Goal: Transaction & Acquisition: Purchase product/service

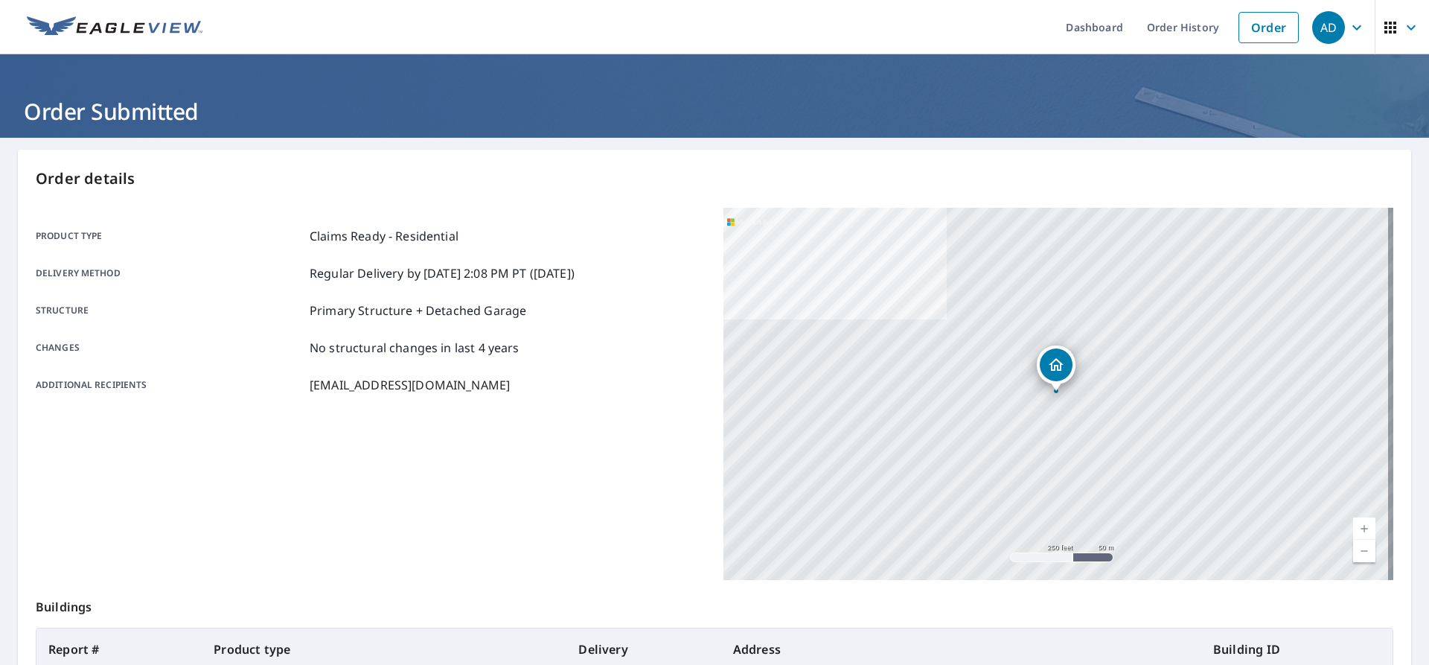
scroll to position [211, 0]
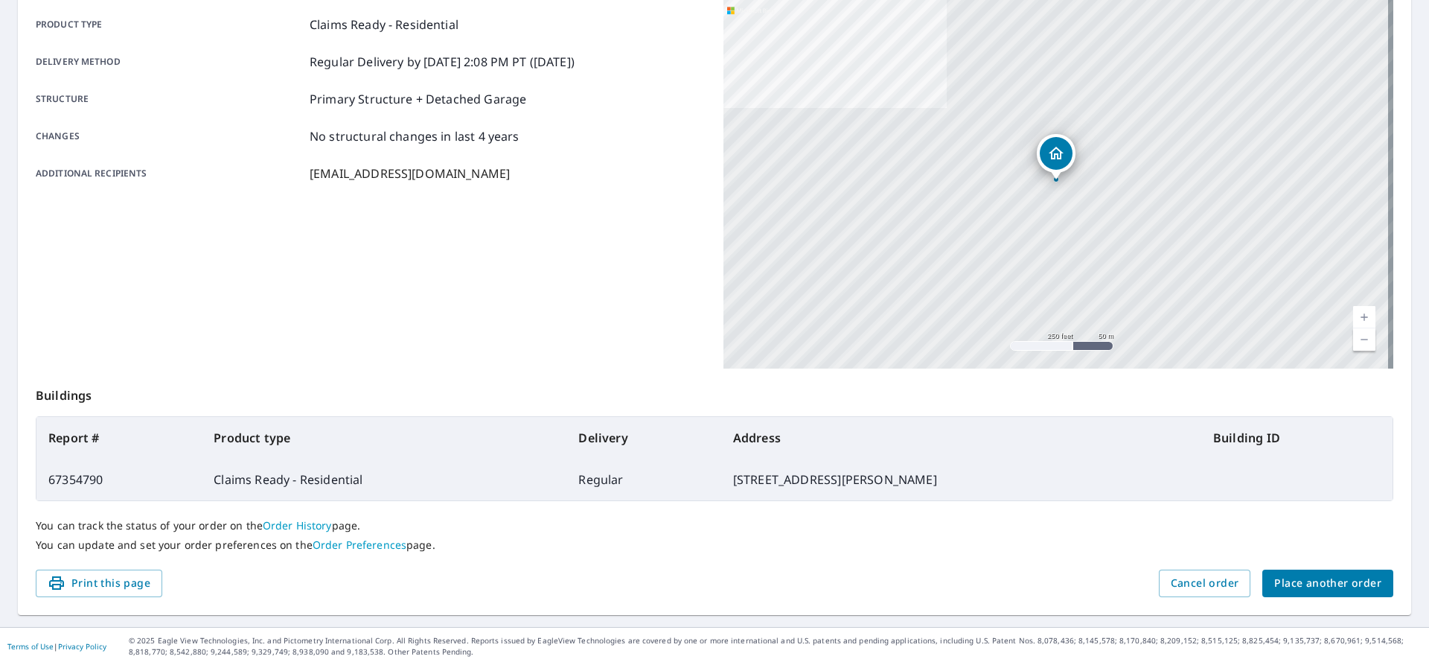
click at [1289, 581] on span "Place another order" at bounding box center [1327, 583] width 107 height 19
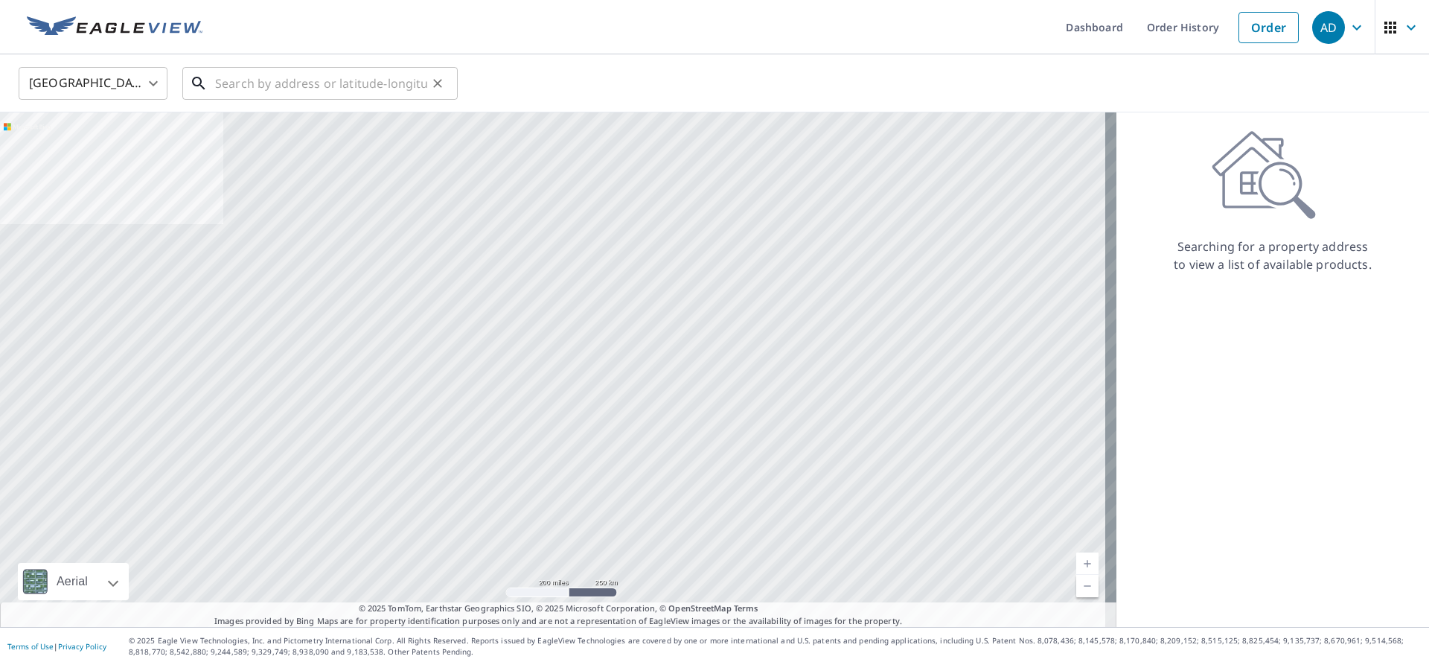
click at [233, 81] on input "text" at bounding box center [321, 84] width 212 height 42
paste input "[STREET_ADDRESS]"
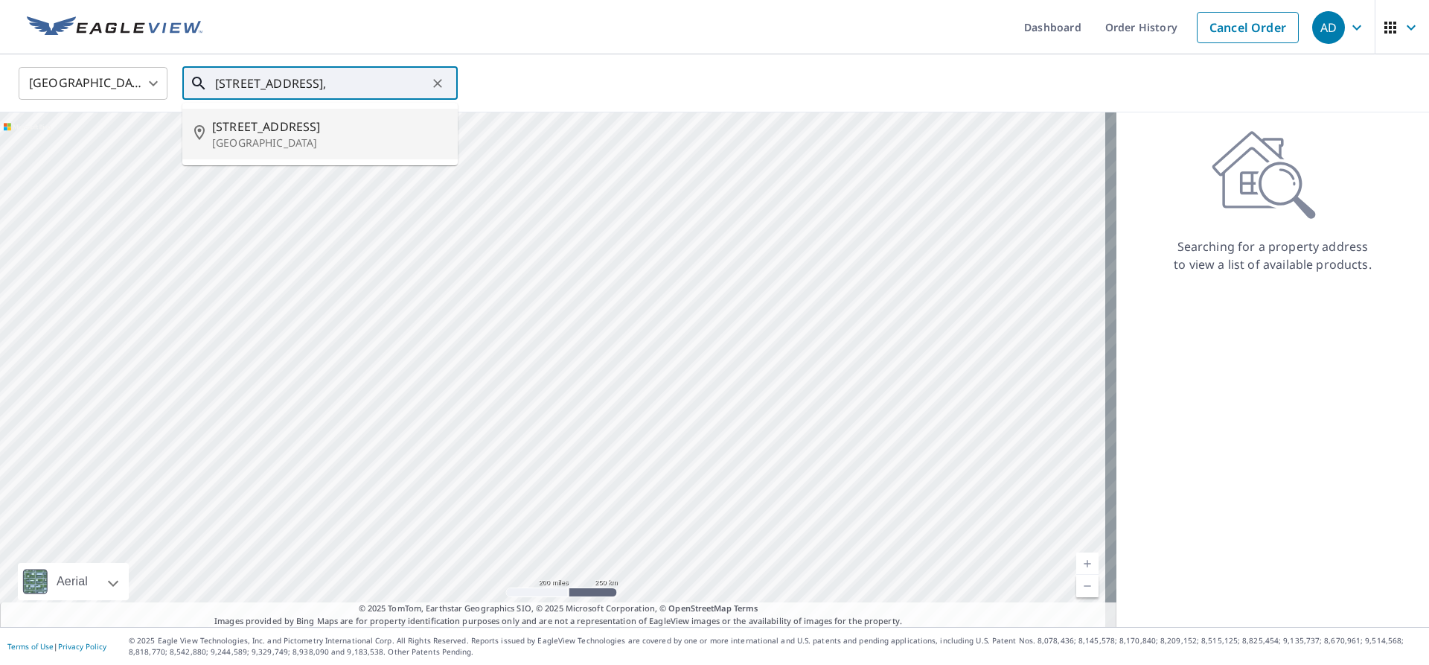
click at [284, 140] on p "[GEOGRAPHIC_DATA]" at bounding box center [329, 142] width 234 height 15
type input "[STREET_ADDRESS]"
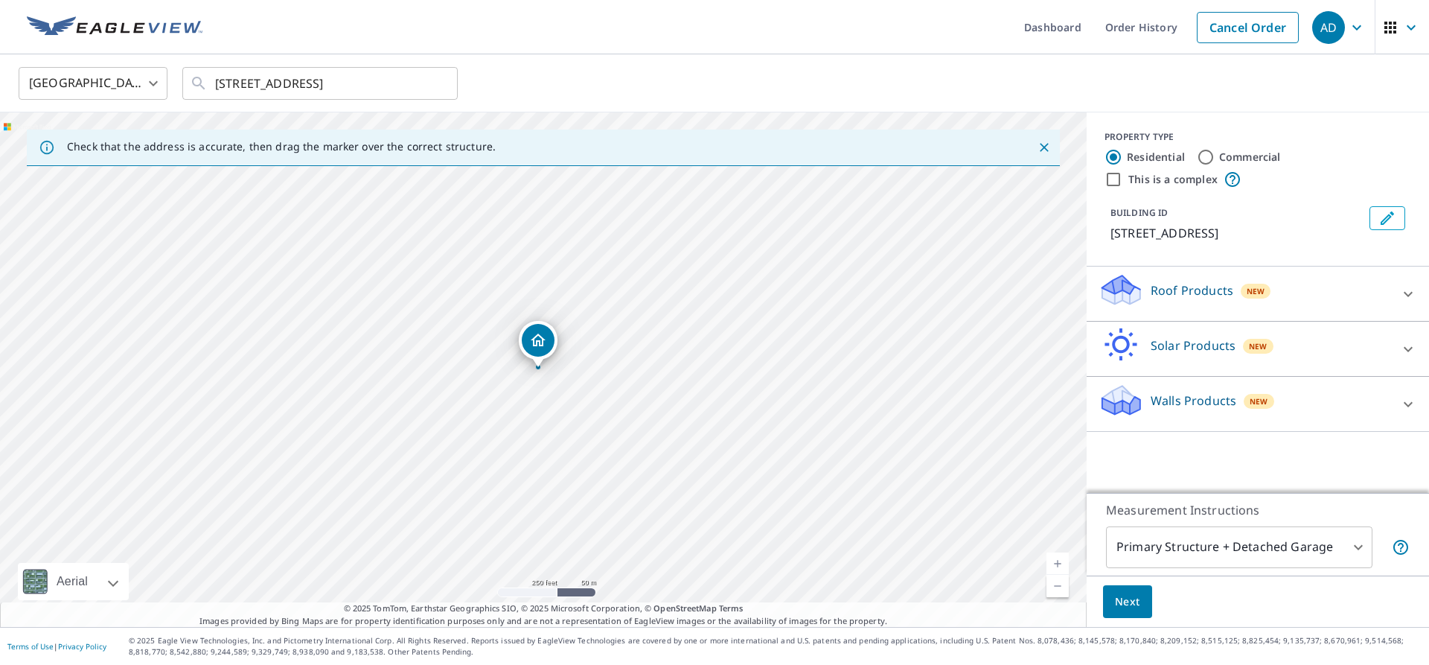
click at [1151, 299] on p "Roof Products" at bounding box center [1192, 290] width 83 height 18
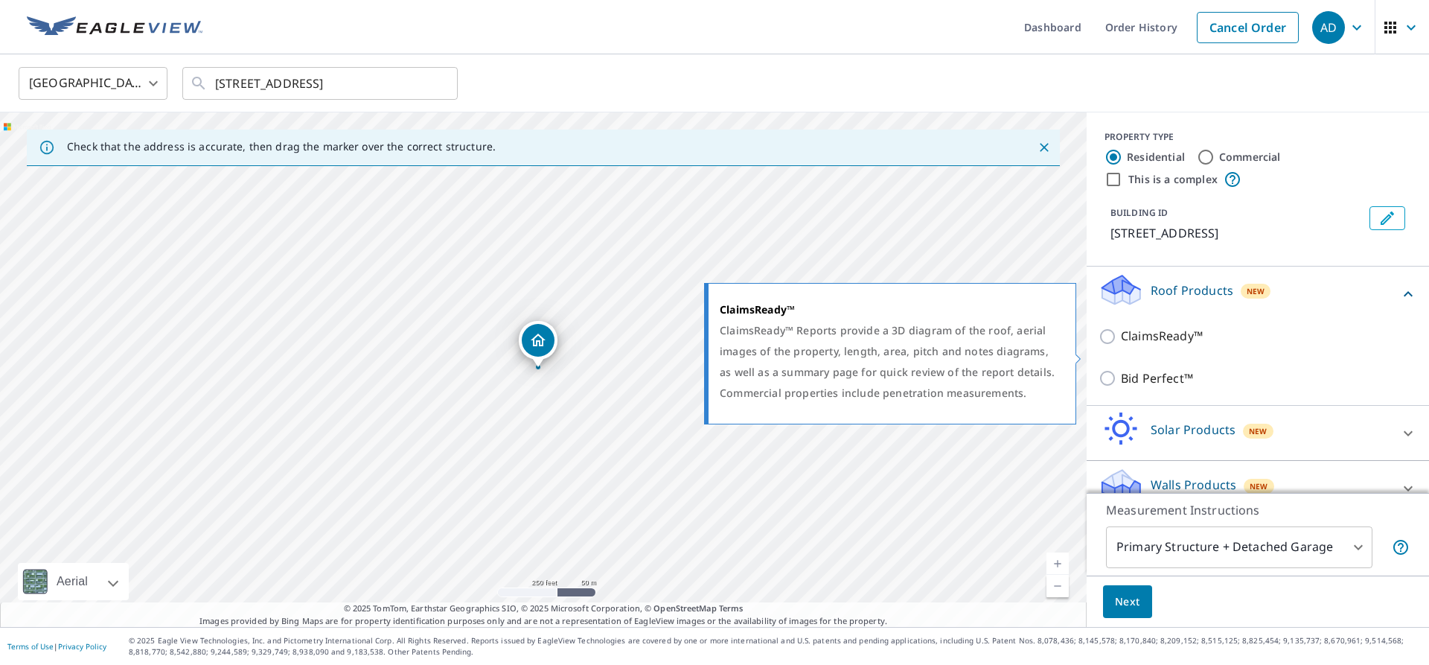
click at [1098, 345] on input "ClaimsReady™" at bounding box center [1109, 336] width 22 height 18
checkbox input "true"
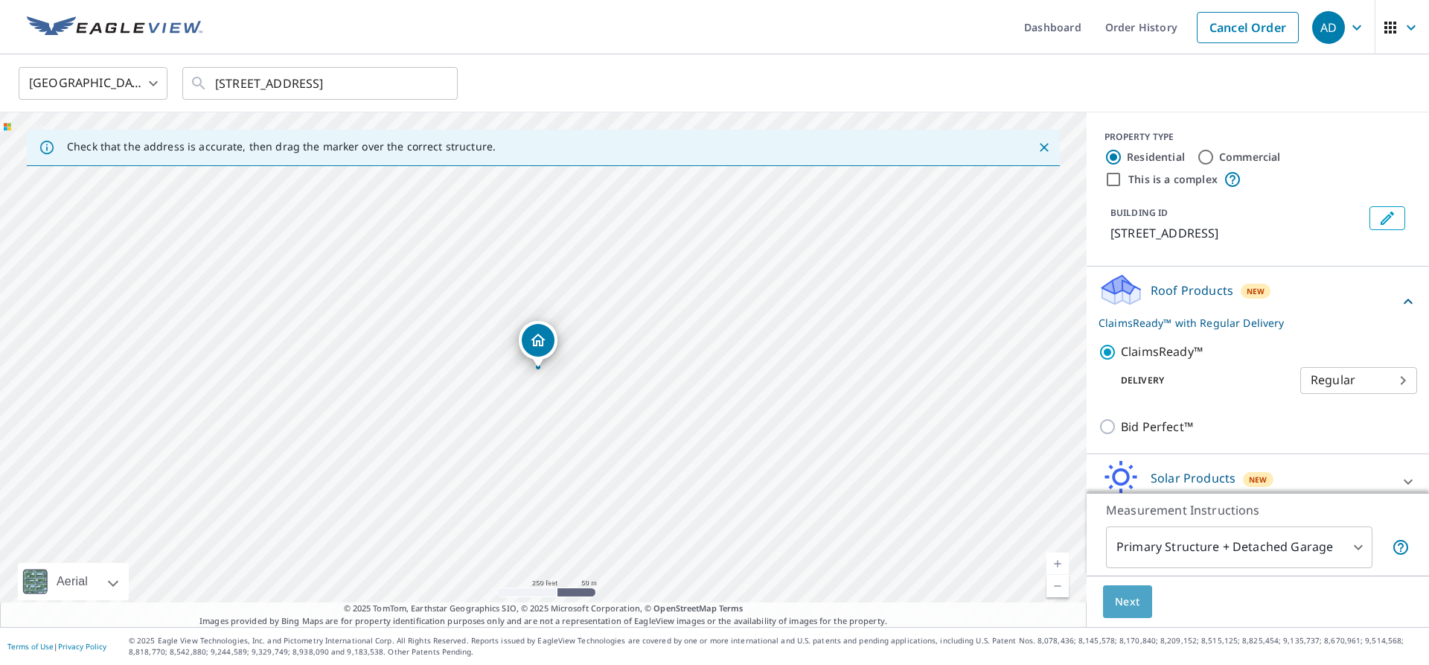
click at [1117, 601] on span "Next" at bounding box center [1127, 601] width 25 height 19
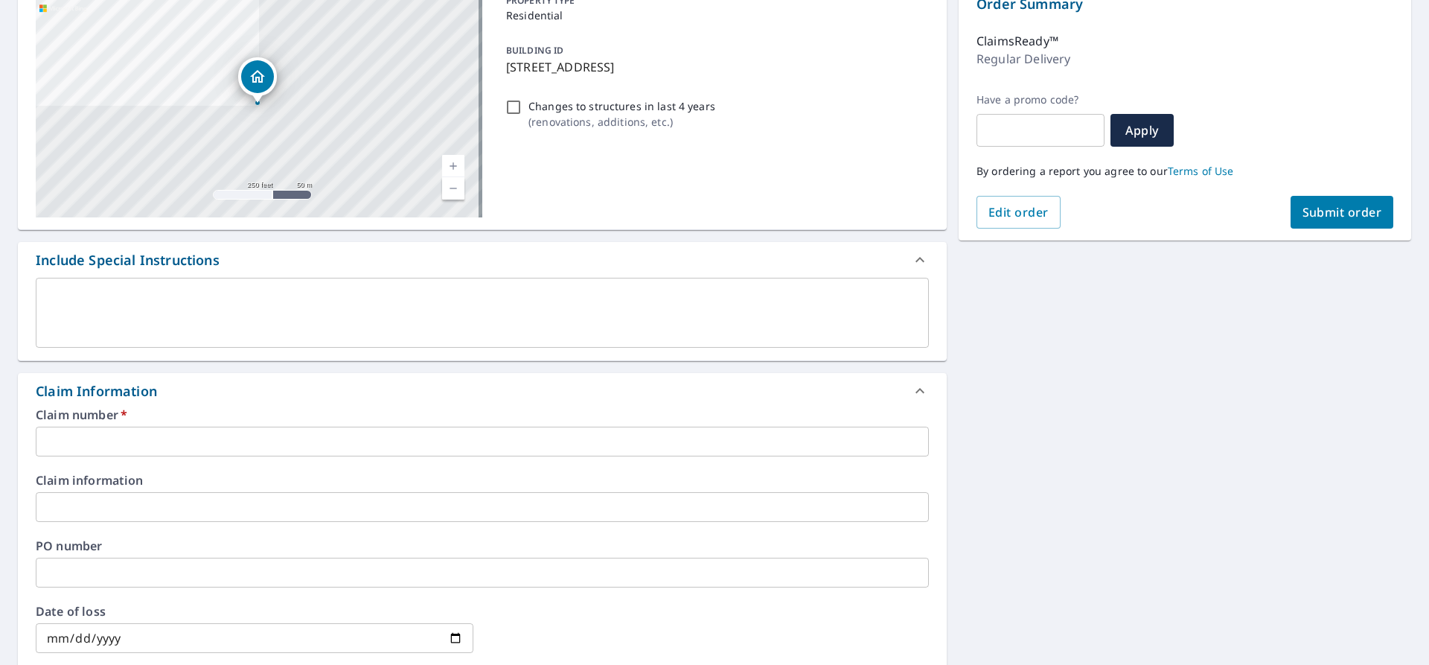
scroll to position [223, 0]
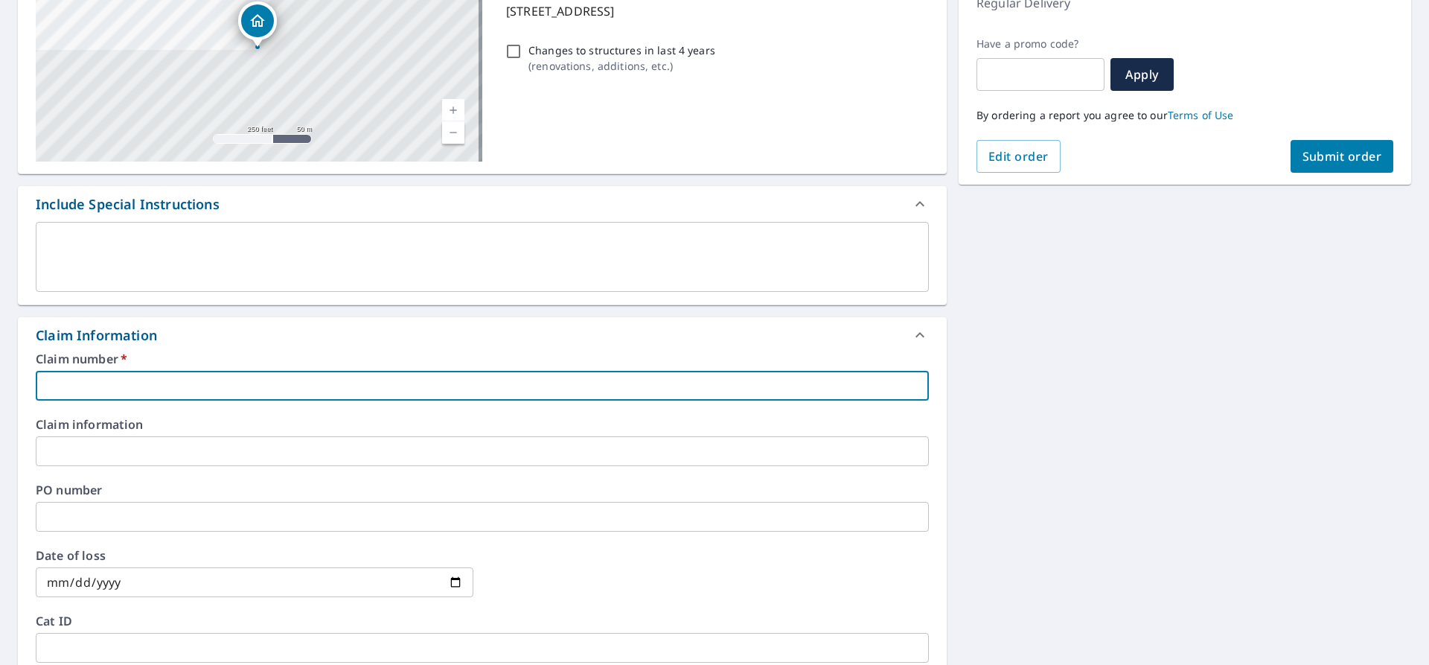
paste input "25-09622555"
type input "25-09622555"
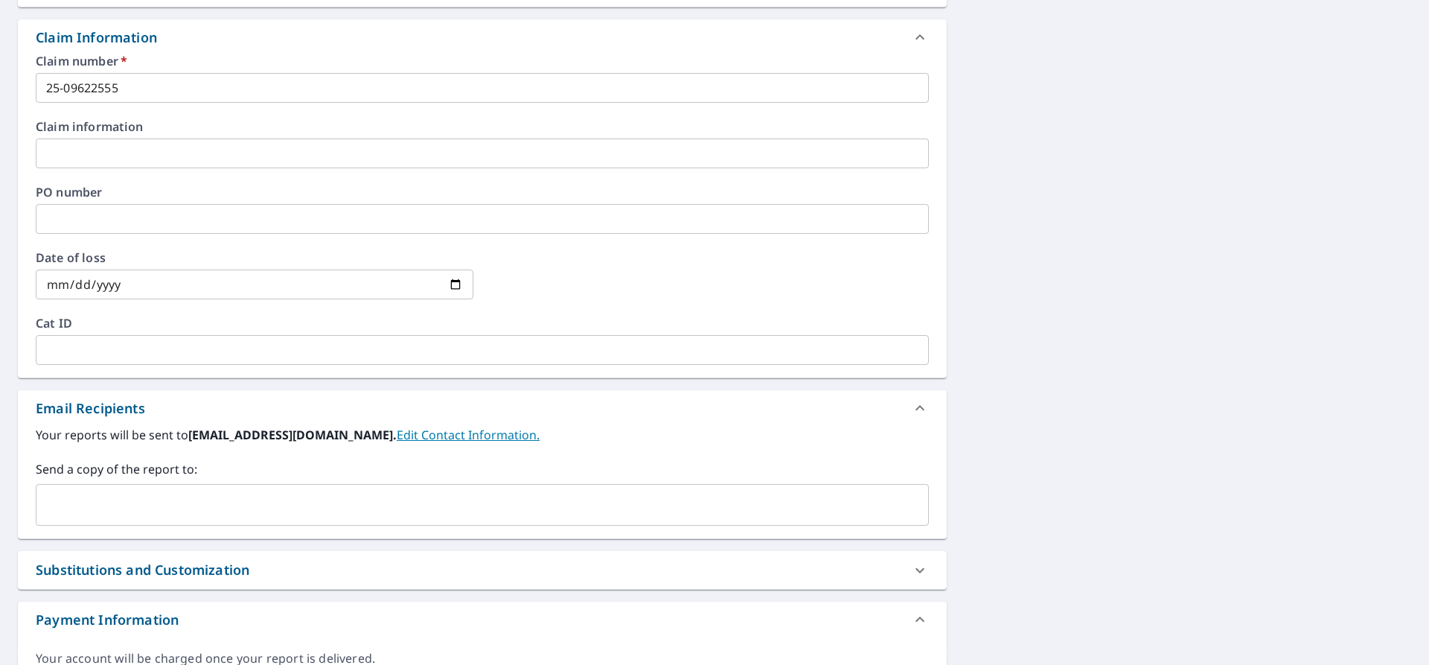
scroll to position [603, 0]
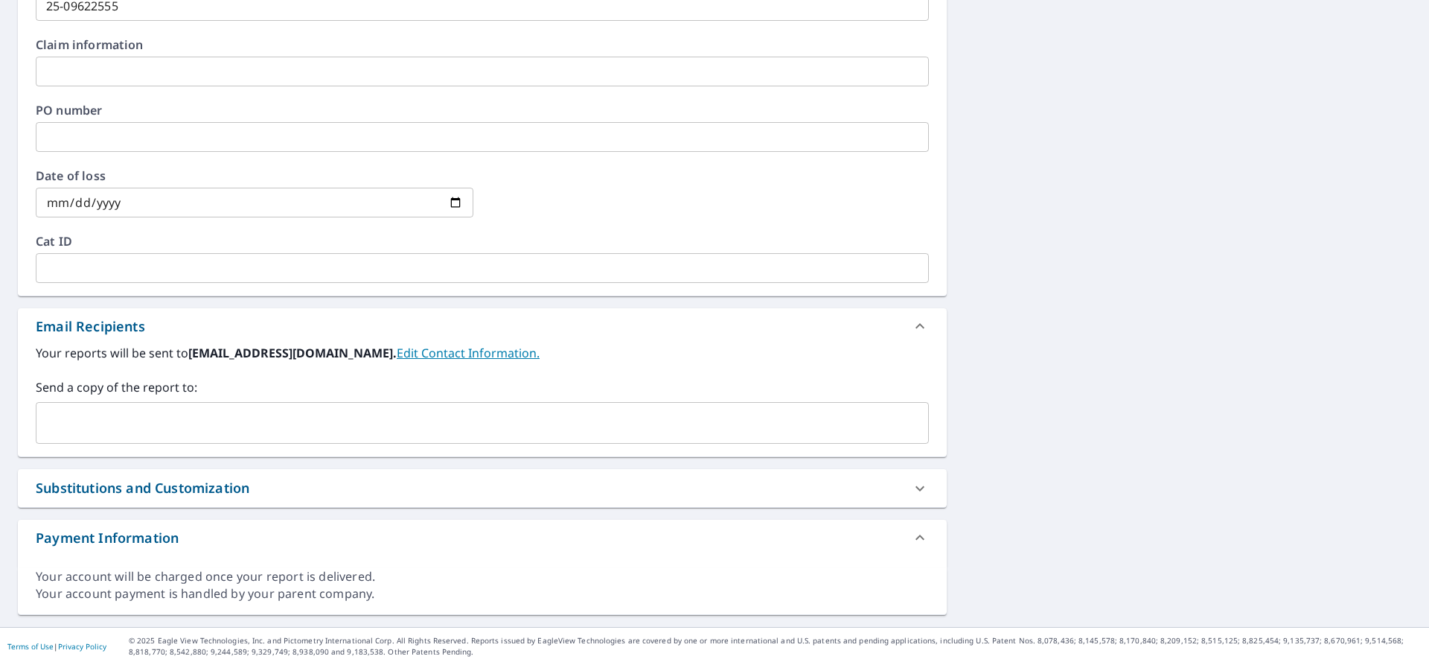
drag, startPoint x: 82, startPoint y: 447, endPoint x: 77, endPoint y: 432, distance: 16.5
click at [80, 438] on div "Your reports will be sent to [EMAIL_ADDRESS][DOMAIN_NAME]. Edit Contact Informa…" at bounding box center [482, 400] width 929 height 112
click at [77, 432] on input "text" at bounding box center [470, 423] width 857 height 28
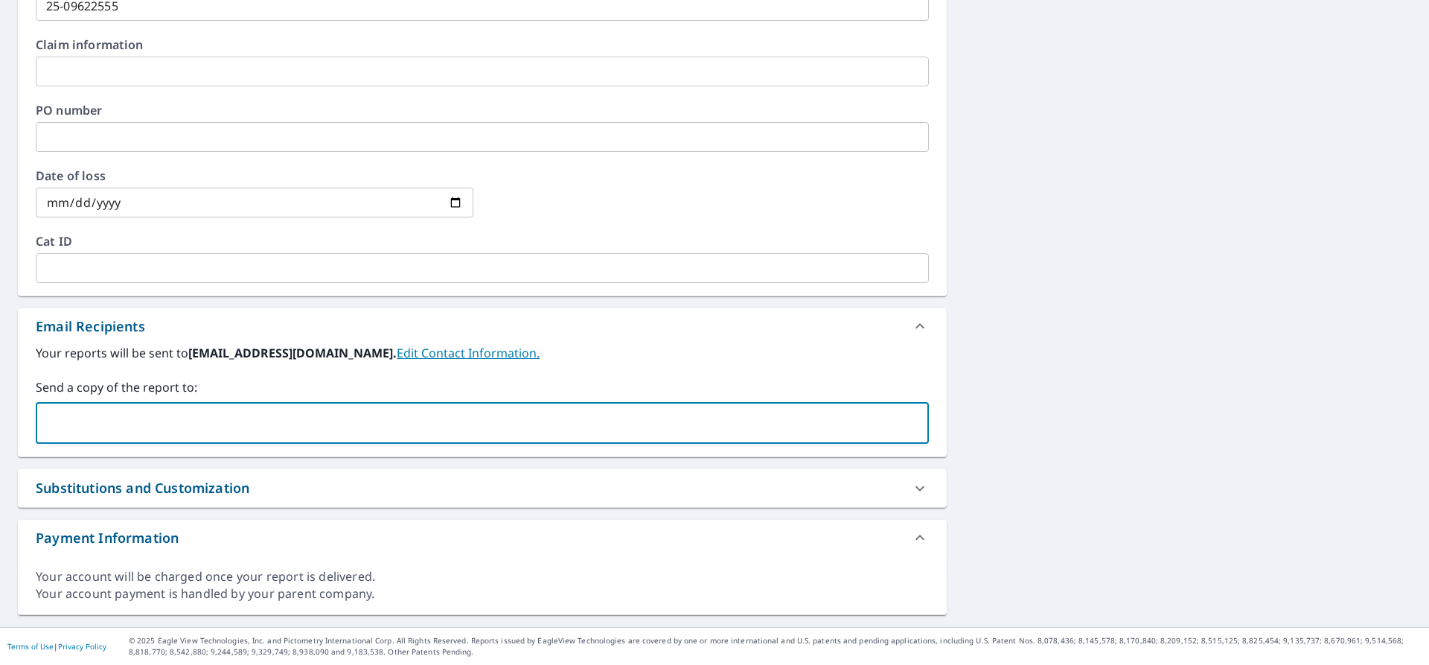
paste input "[EMAIL_ADDRESS][DOMAIN_NAME]"
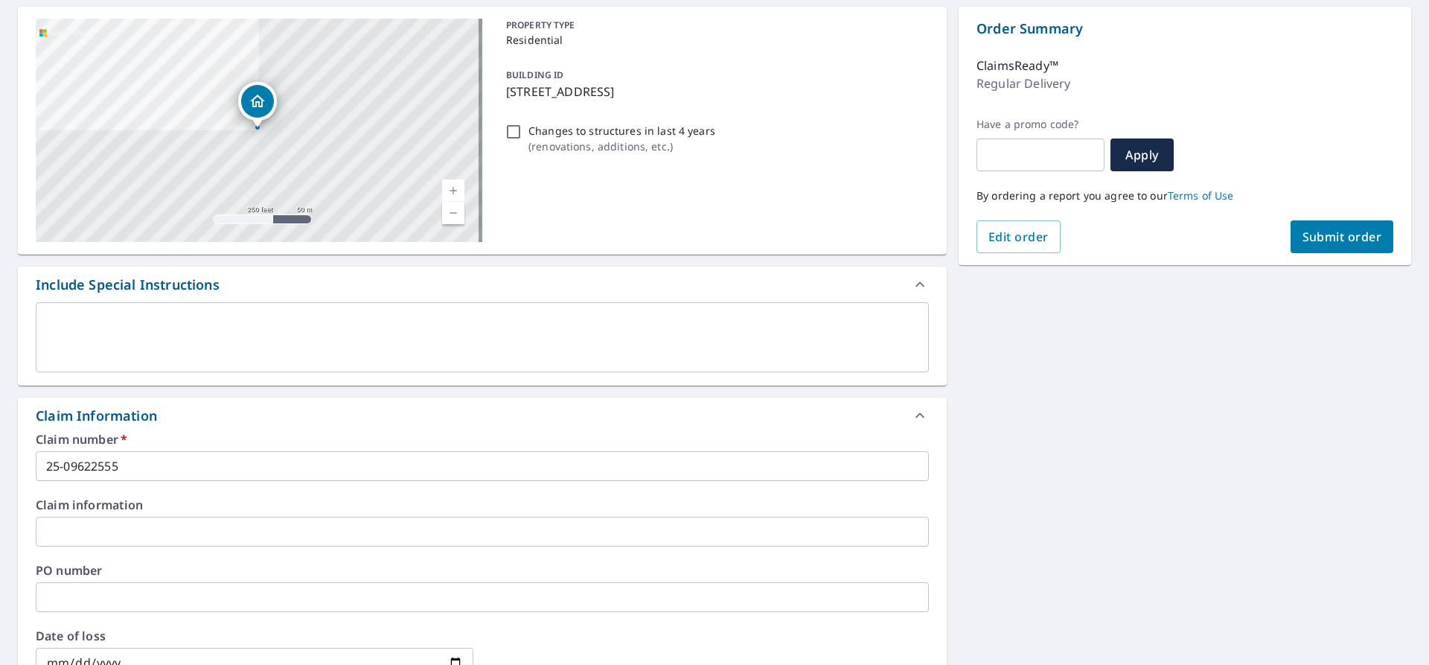
scroll to position [0, 0]
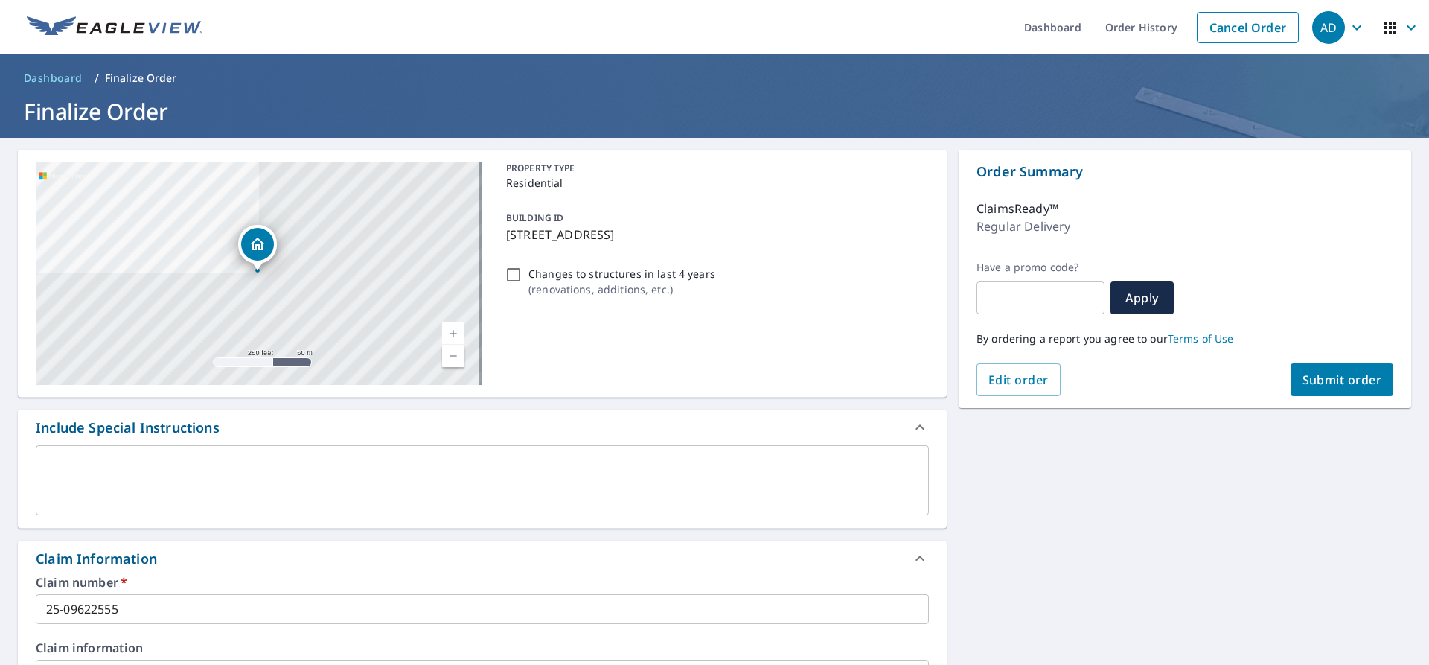
type input "[EMAIL_ADDRESS][DOMAIN_NAME]"
click at [1333, 382] on span "Submit order" at bounding box center [1342, 379] width 80 height 16
